Goal: Task Accomplishment & Management: Manage account settings

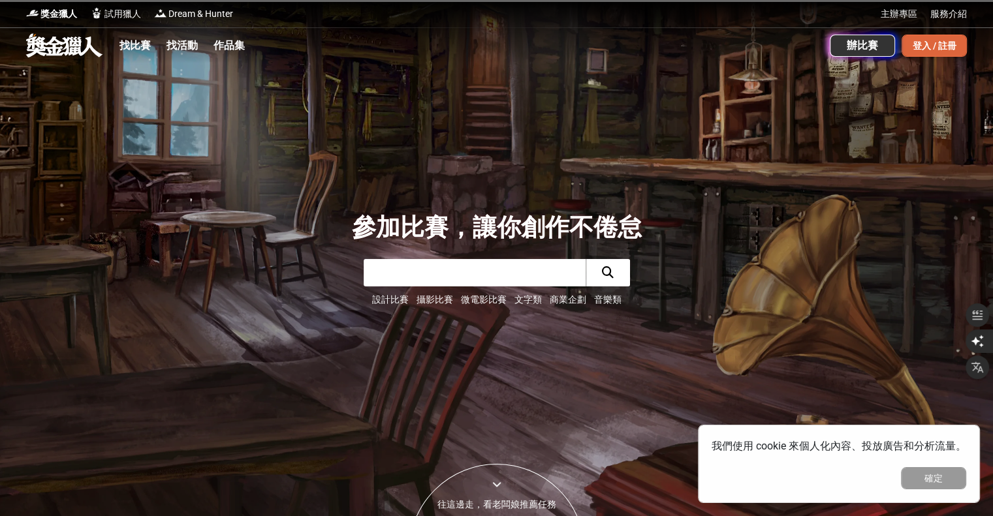
click at [960, 42] on div "登入 / 註冊" at bounding box center [934, 46] width 65 height 22
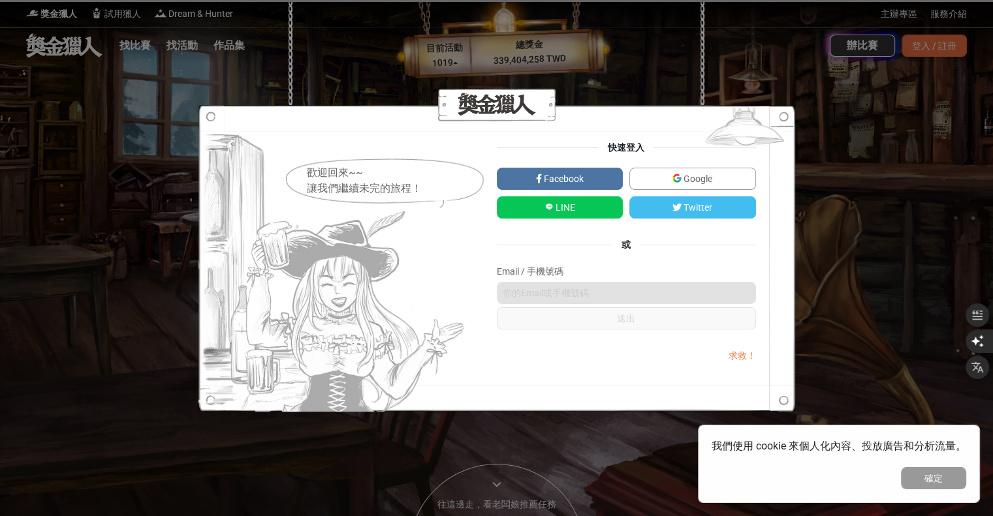
click at [731, 180] on link "Google" at bounding box center [692, 179] width 127 height 22
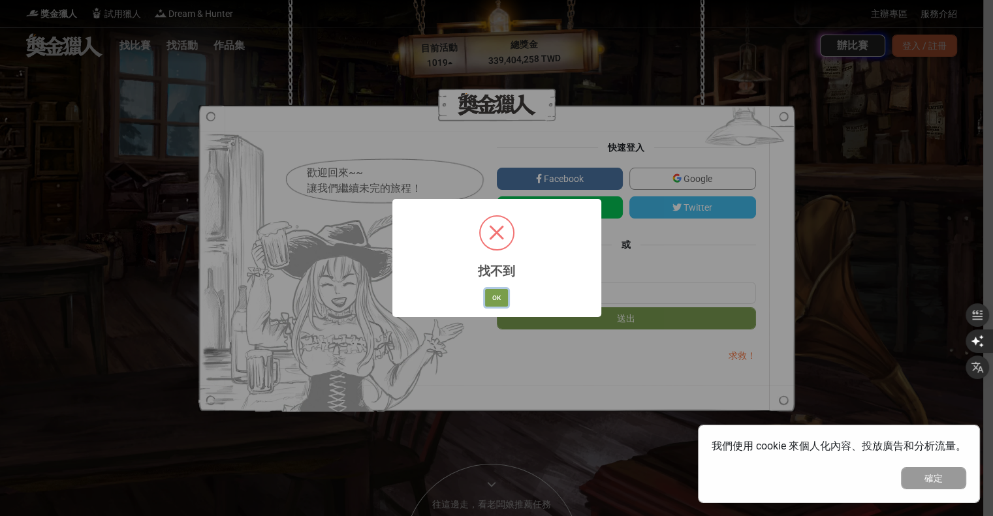
drag, startPoint x: 504, startPoint y: 298, endPoint x: 541, endPoint y: 288, distance: 38.5
click at [504, 298] on button "OK" at bounding box center [496, 298] width 23 height 18
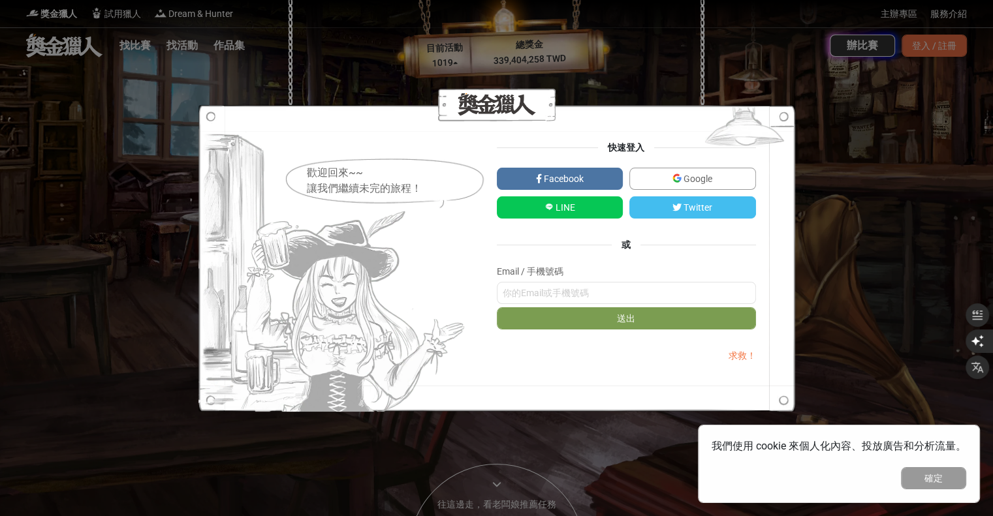
click at [736, 184] on link "Google" at bounding box center [692, 179] width 127 height 22
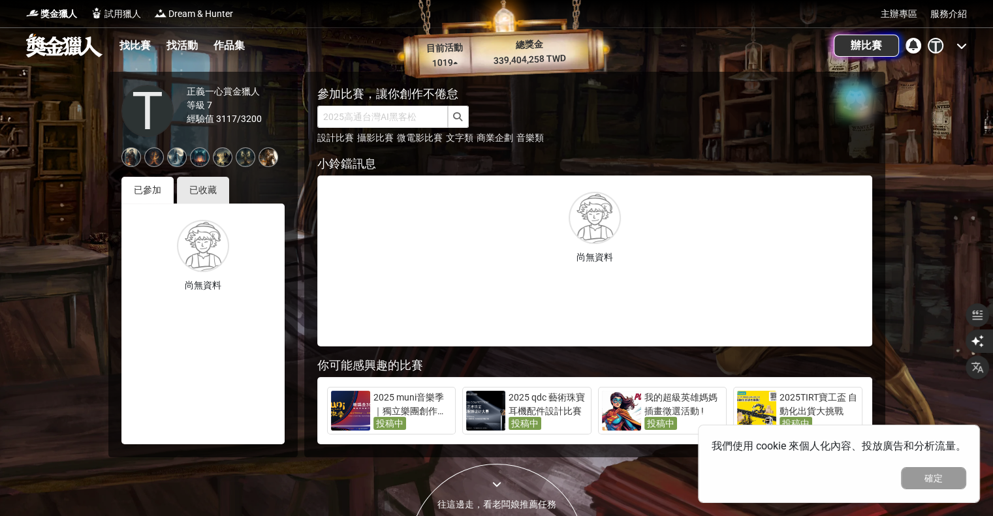
click at [935, 45] on div "T" at bounding box center [936, 46] width 16 height 16
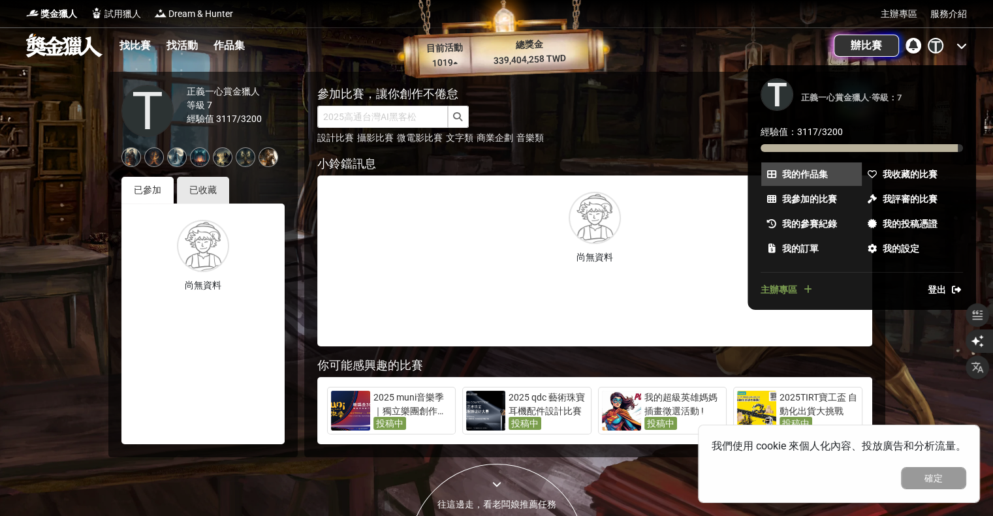
click at [826, 170] on span "我的作品集" at bounding box center [805, 175] width 46 height 14
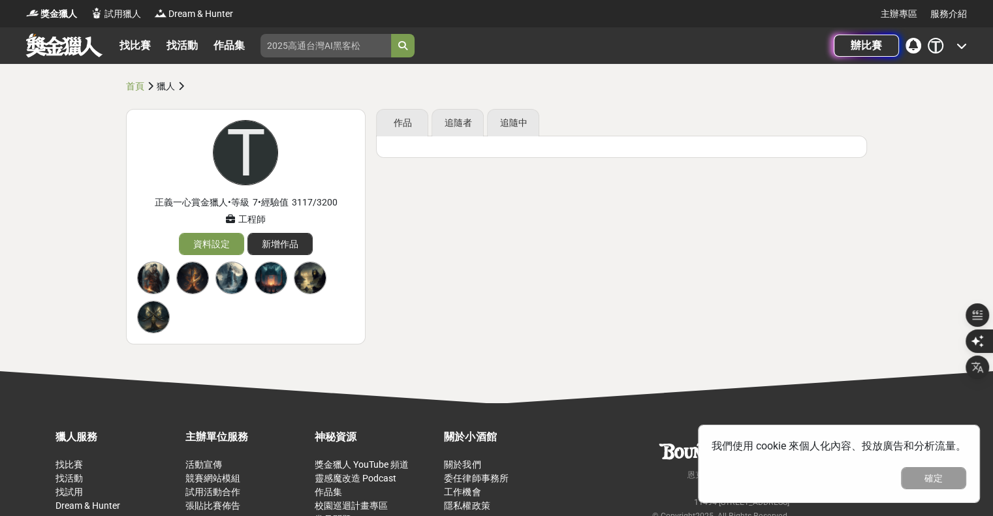
click at [956, 45] on icon at bounding box center [961, 45] width 10 height 10
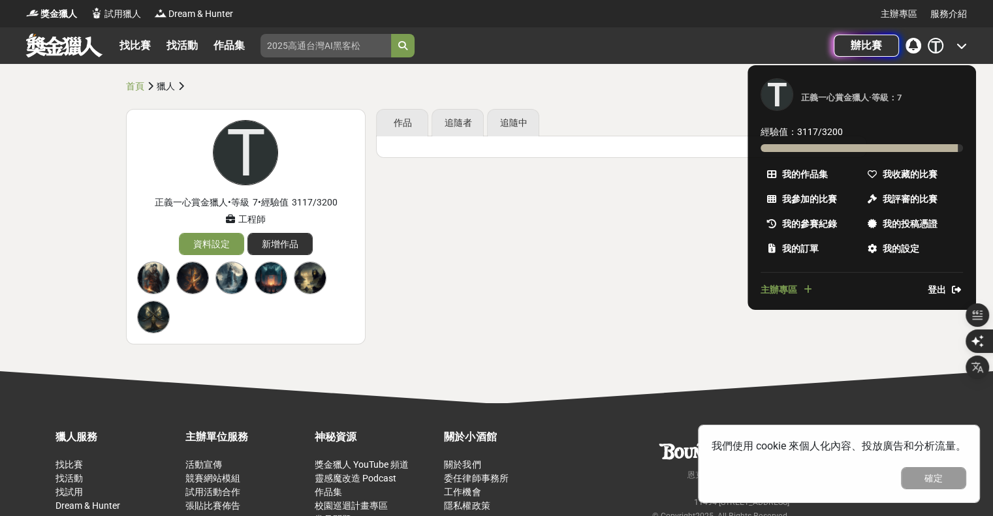
click at [935, 286] on span "登出" at bounding box center [937, 290] width 18 height 14
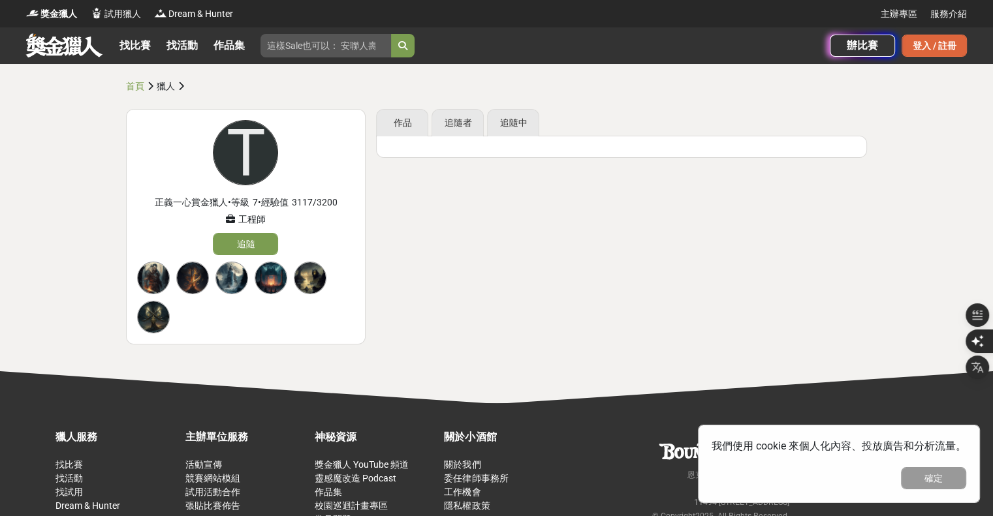
click at [912, 41] on div "登入 / 註冊" at bounding box center [934, 46] width 65 height 22
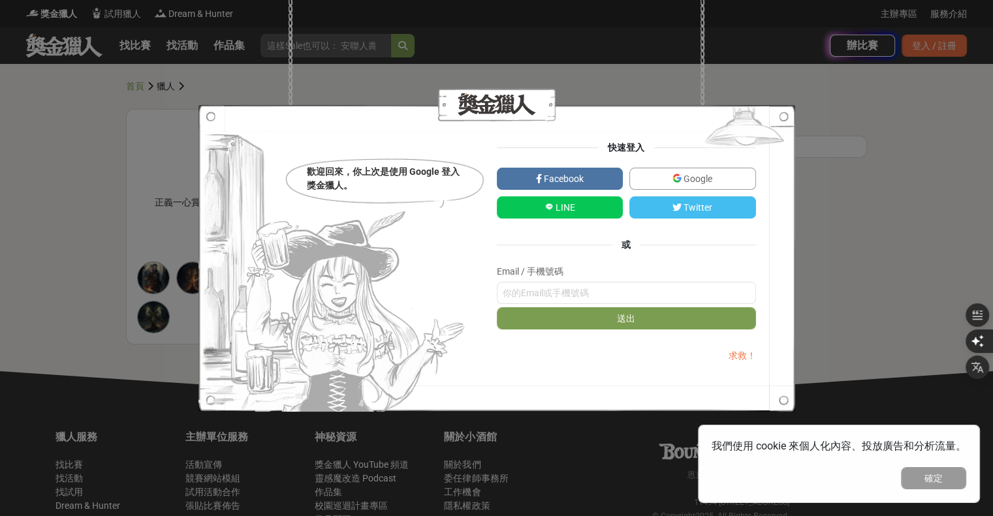
click at [705, 174] on span "Google" at bounding box center [697, 179] width 31 height 10
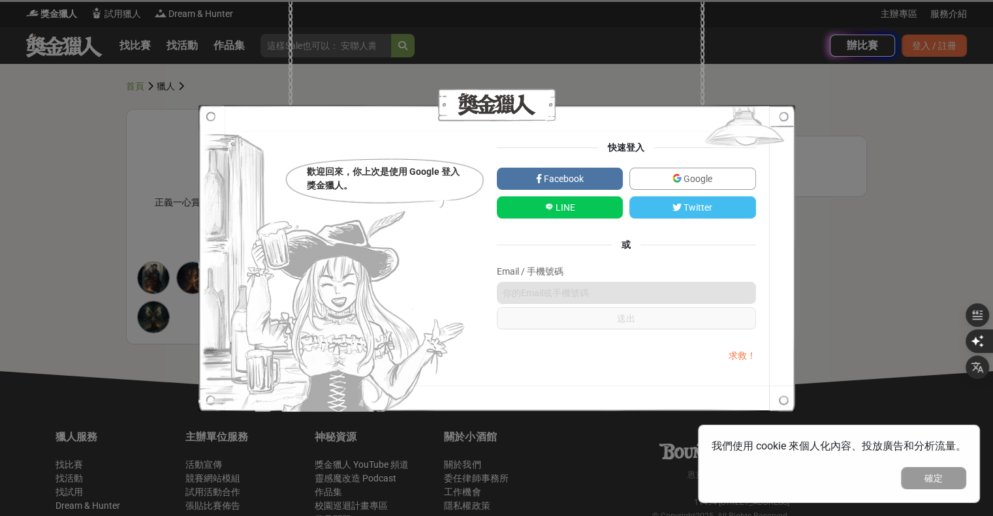
click at [683, 177] on span "Google" at bounding box center [697, 179] width 31 height 10
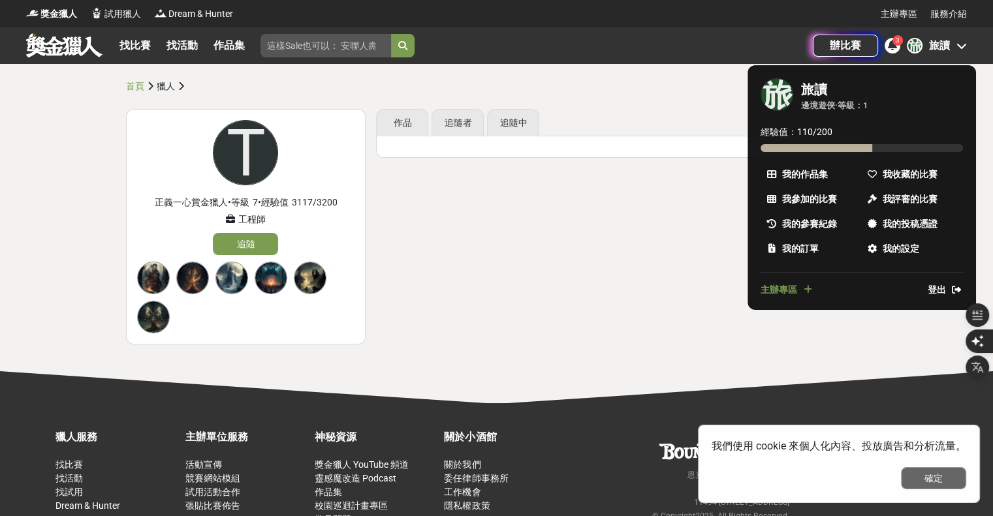
click at [933, 484] on button "確定" at bounding box center [933, 478] width 65 height 22
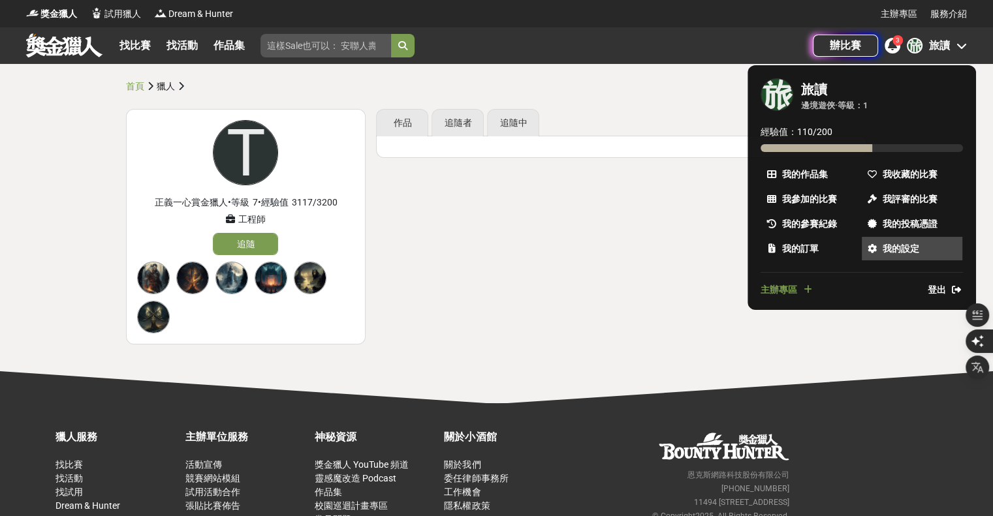
click at [899, 247] on span "我的設定" at bounding box center [901, 249] width 37 height 14
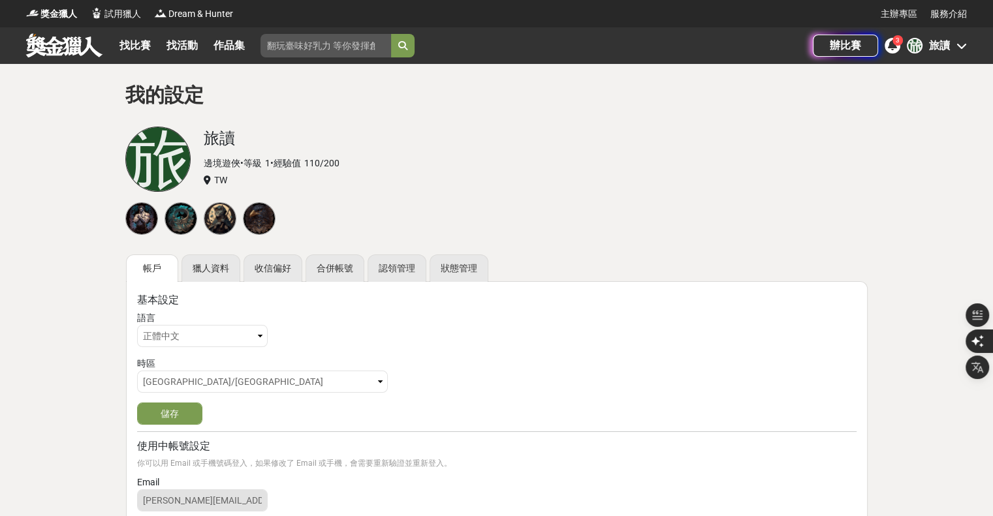
click at [944, 47] on div "旅讀" at bounding box center [939, 46] width 21 height 16
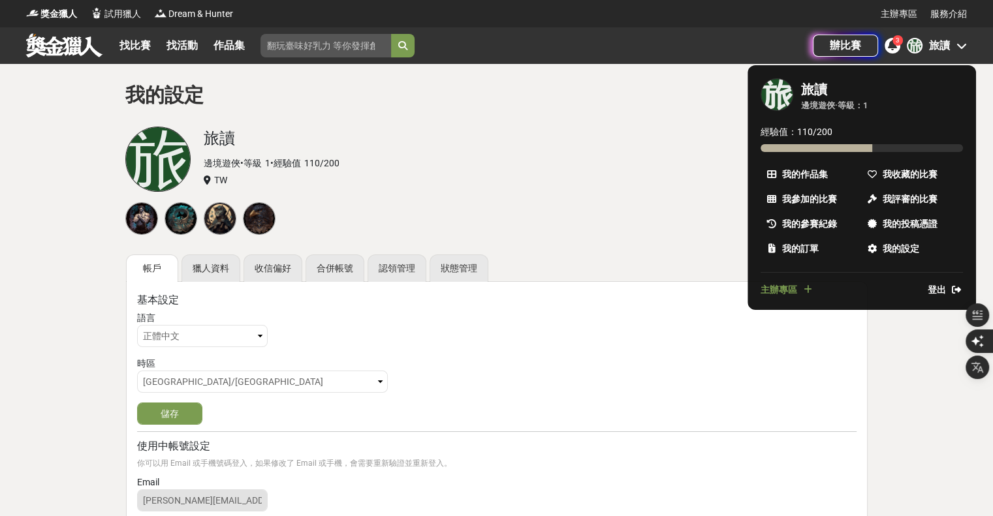
click at [650, 146] on div at bounding box center [496, 258] width 993 height 516
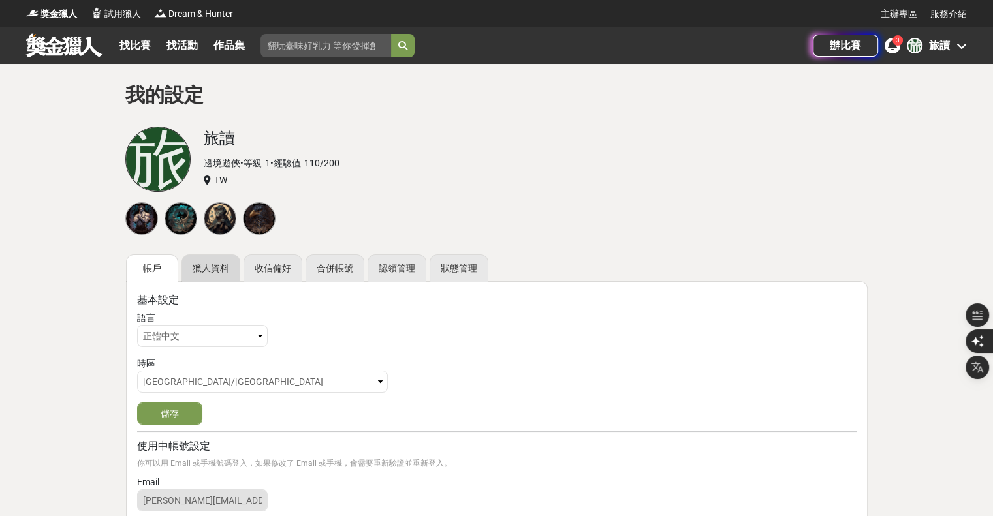
click at [203, 273] on link "獵人資料" at bounding box center [210, 268] width 59 height 27
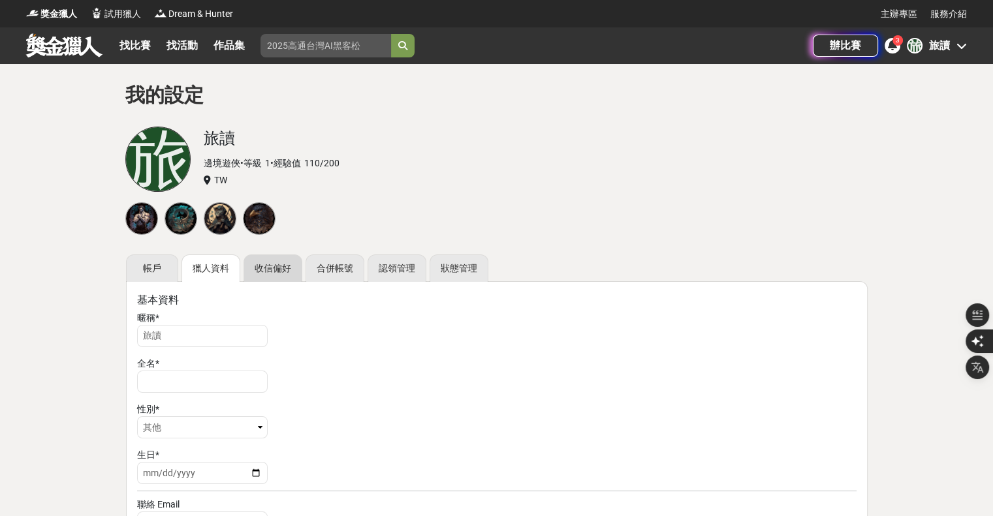
click at [266, 271] on link "收信偏好" at bounding box center [273, 268] width 59 height 27
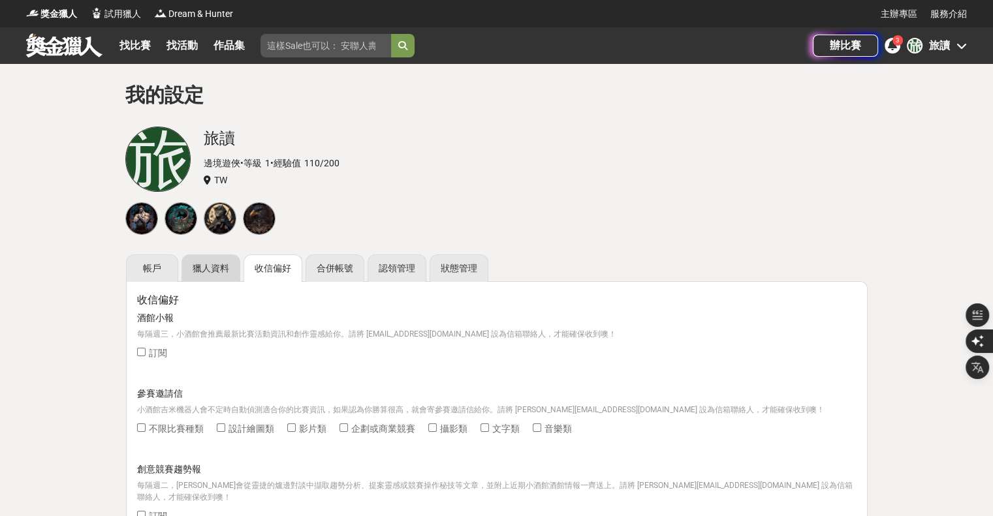
click at [215, 277] on link "獵人資料" at bounding box center [210, 268] width 59 height 27
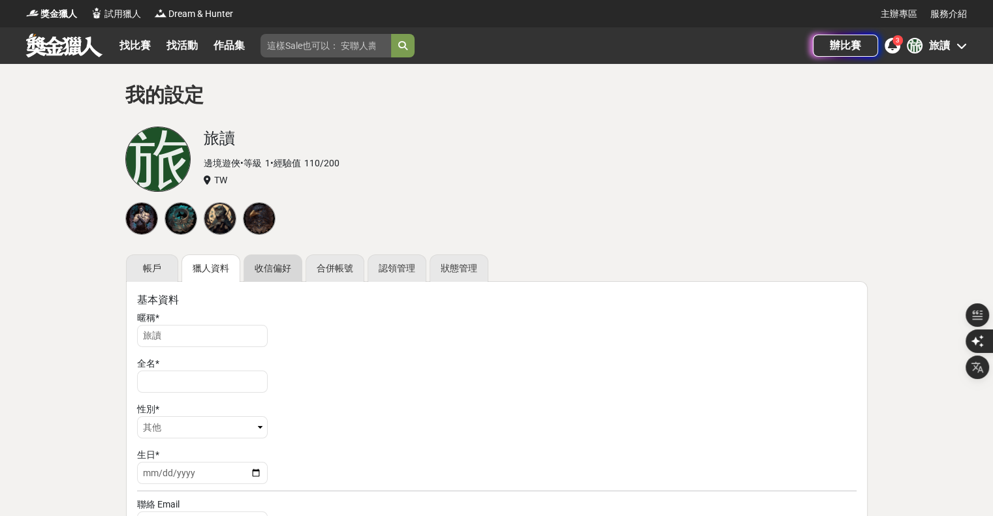
click at [283, 272] on link "收信偏好" at bounding box center [273, 268] width 59 height 27
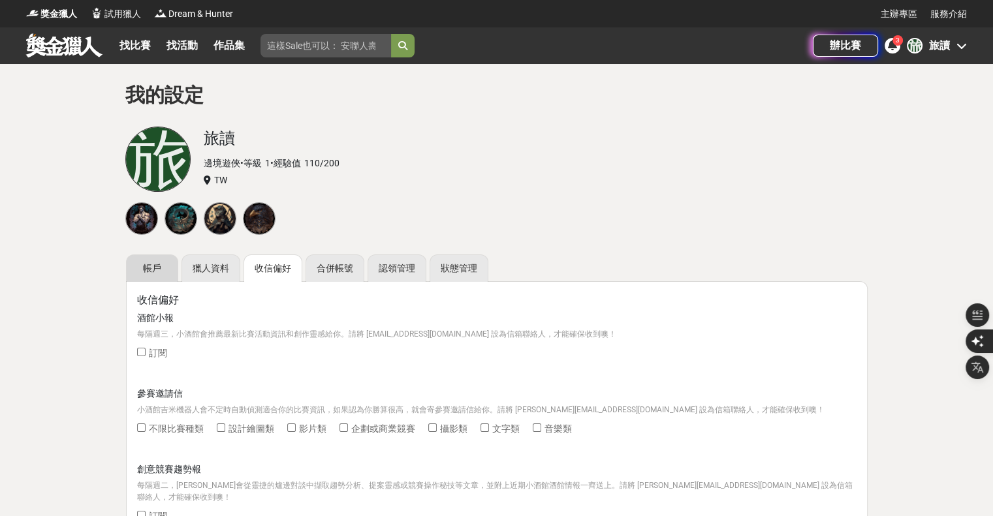
click at [161, 267] on link "帳戶" at bounding box center [152, 268] width 52 height 27
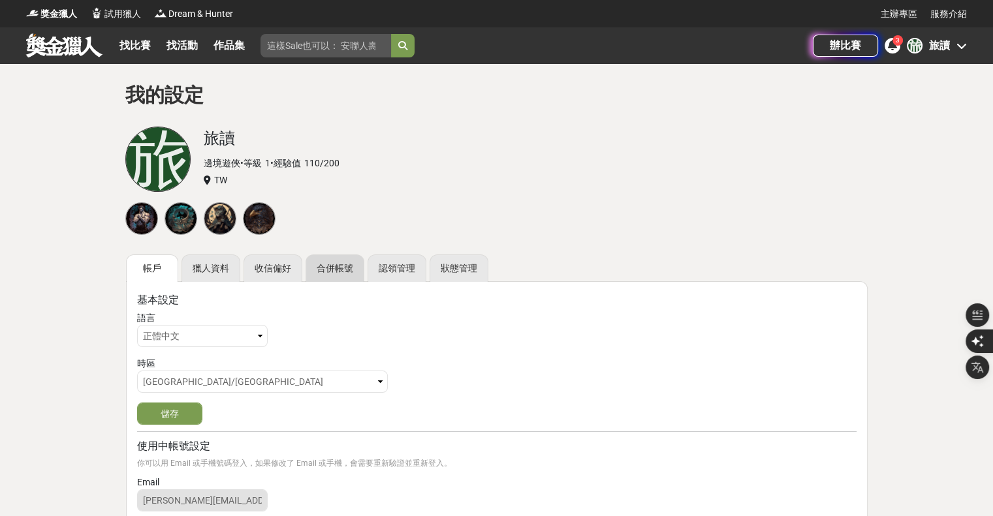
click at [345, 272] on link "合併帳號" at bounding box center [335, 268] width 59 height 27
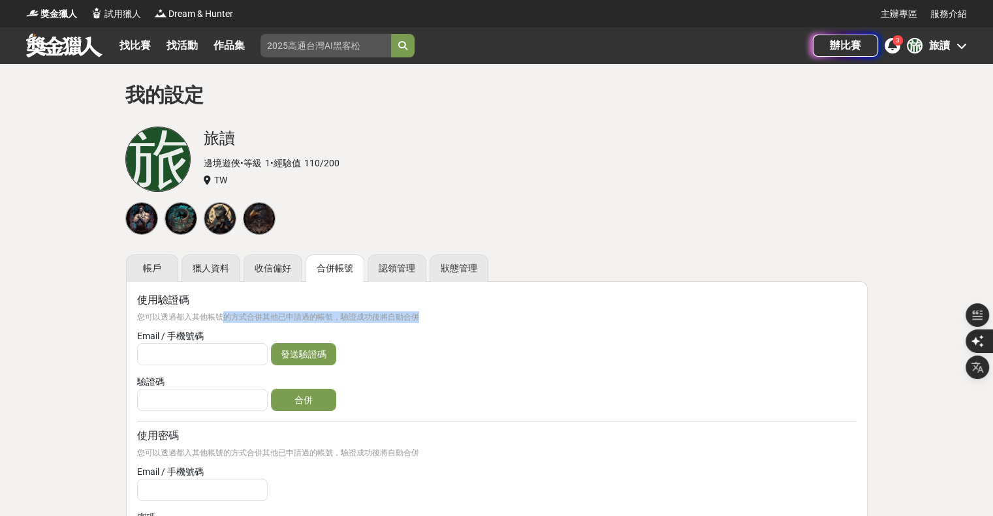
drag, startPoint x: 221, startPoint y: 315, endPoint x: 428, endPoint y: 315, distance: 206.9
click at [428, 315] on div "您可以透過都入其他帳號的方式合併其他已申請過的帳號，驗證成功後將自動合併" at bounding box center [496, 317] width 719 height 12
click at [474, 328] on div "您可以透過都入其他帳號的方式合併其他已申請過的帳號，驗證成功後將自動合併 Email / 手機號碼 發送驗證碼 驗證碼 合併" at bounding box center [496, 362] width 719 height 103
click at [513, 221] on div at bounding box center [496, 218] width 749 height 39
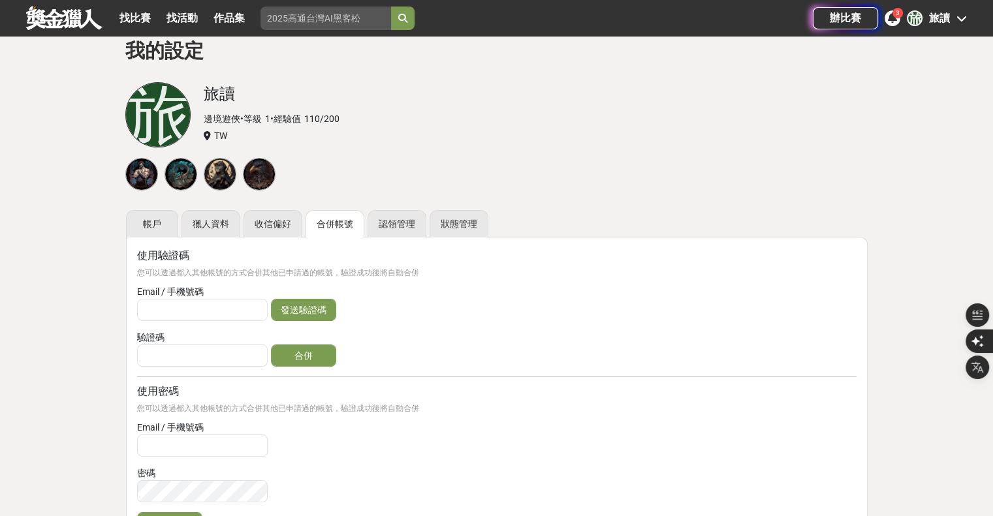
scroll to position [65, 0]
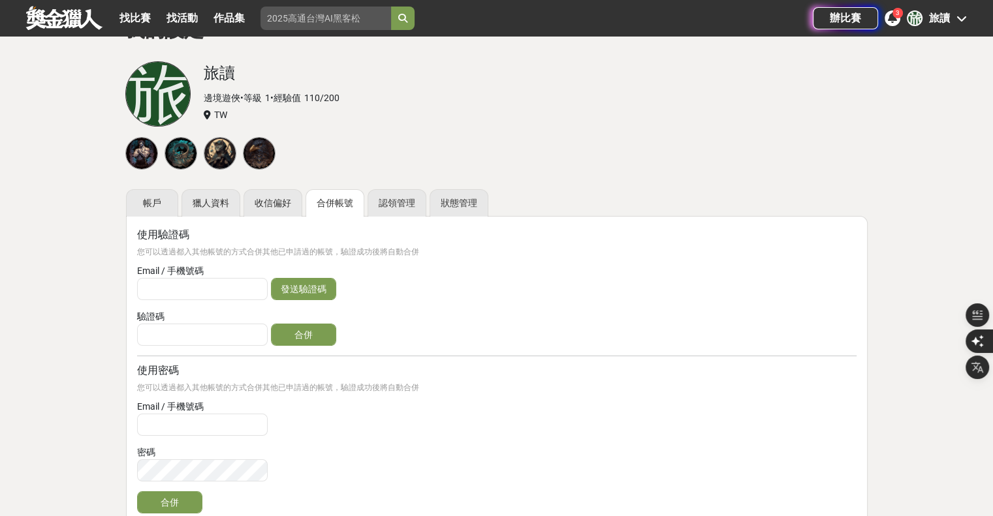
click at [890, 20] on icon at bounding box center [892, 17] width 9 height 10
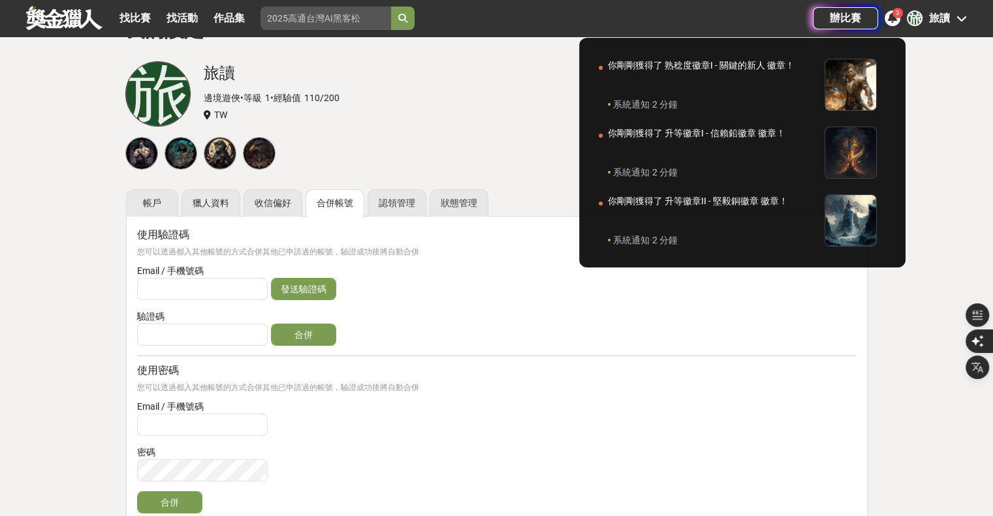
click at [890, 20] on icon at bounding box center [892, 17] width 9 height 10
